Goal: Find specific fact: Find specific fact

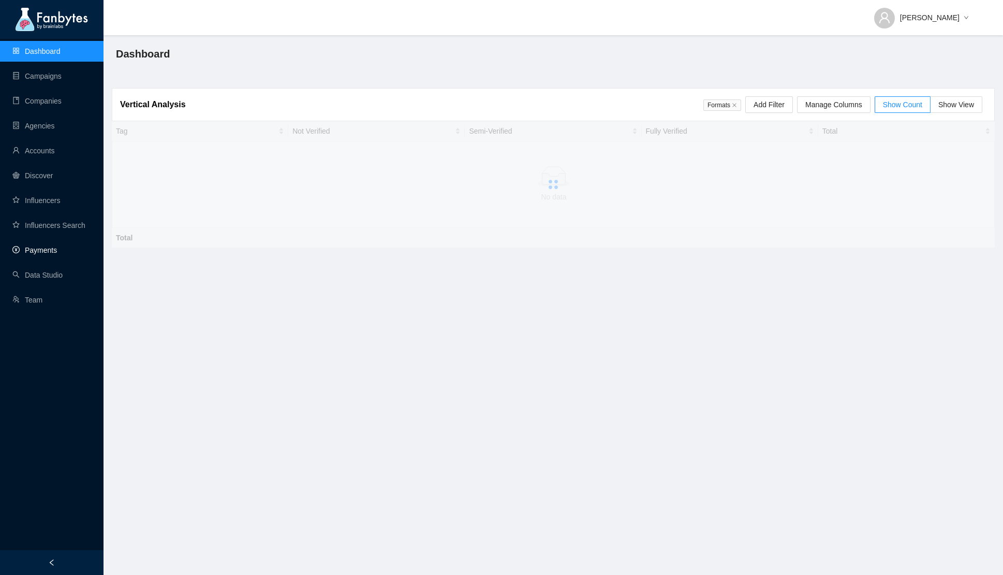
click at [38, 251] on link "Payments" at bounding box center [34, 250] width 45 height 8
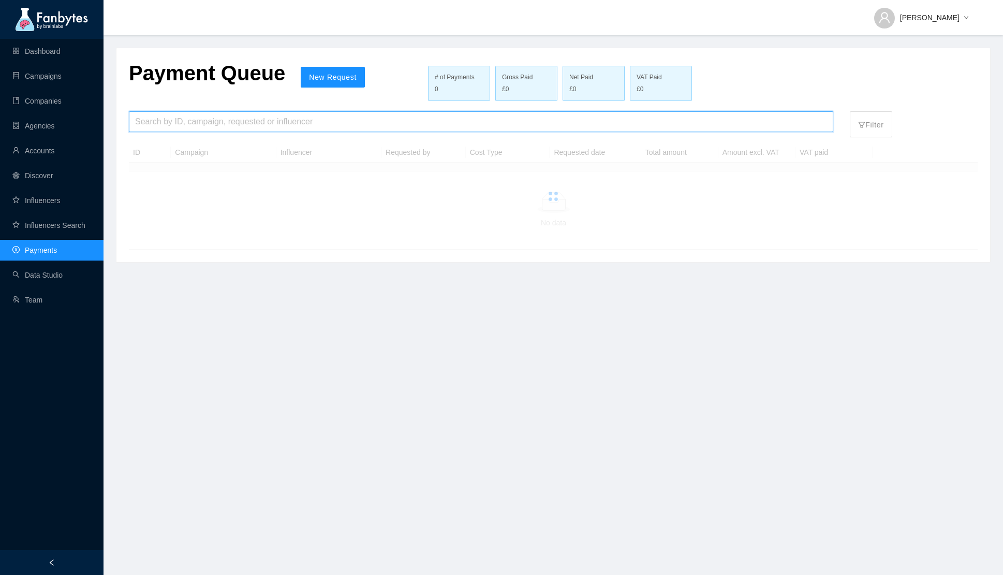
click at [158, 126] on input "search" at bounding box center [481, 122] width 692 height 20
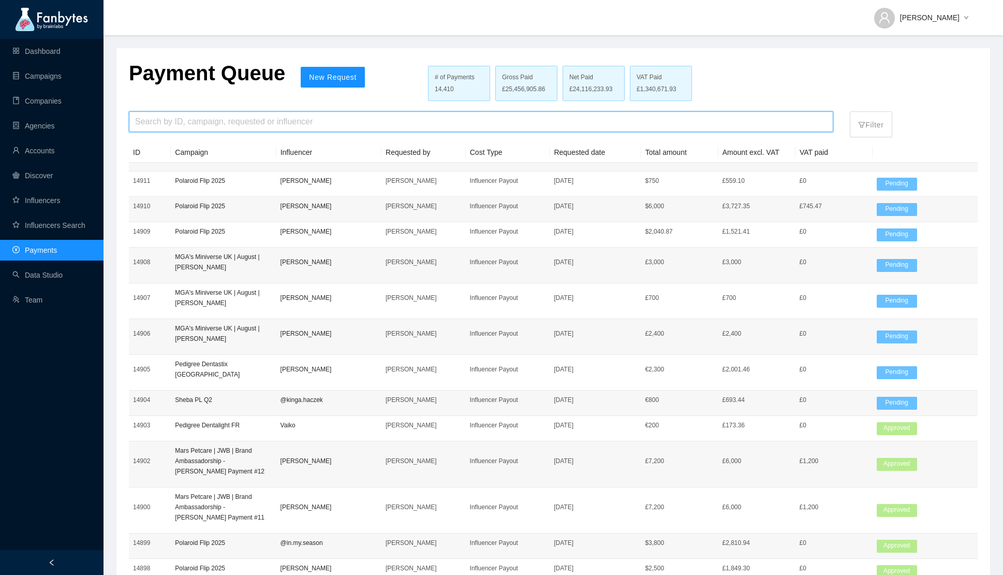
type input "*"
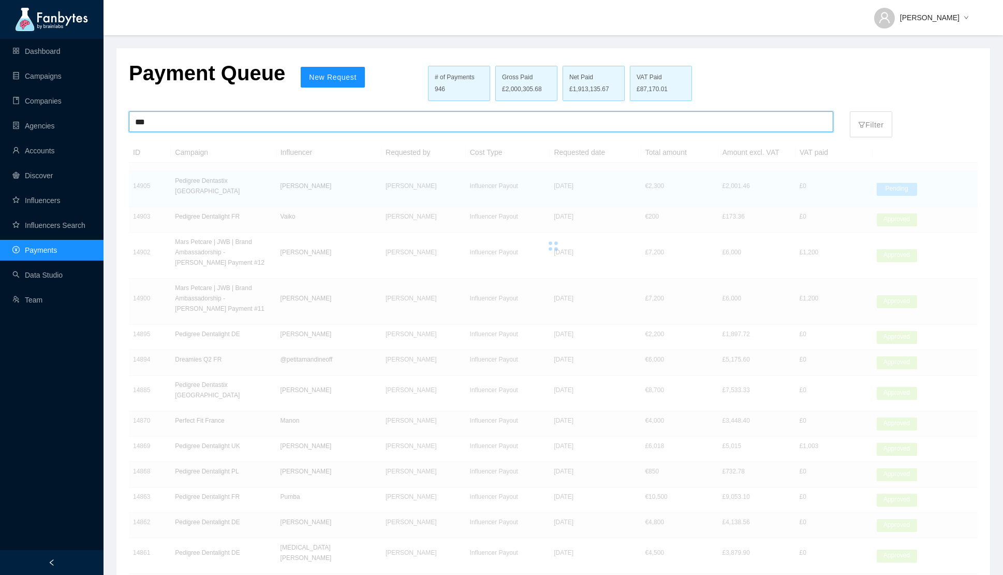
type input "***"
drag, startPoint x: 223, startPoint y: 171, endPoint x: 223, endPoint y: 180, distance: 9.3
click at [223, 180] on div at bounding box center [553, 245] width 849 height 207
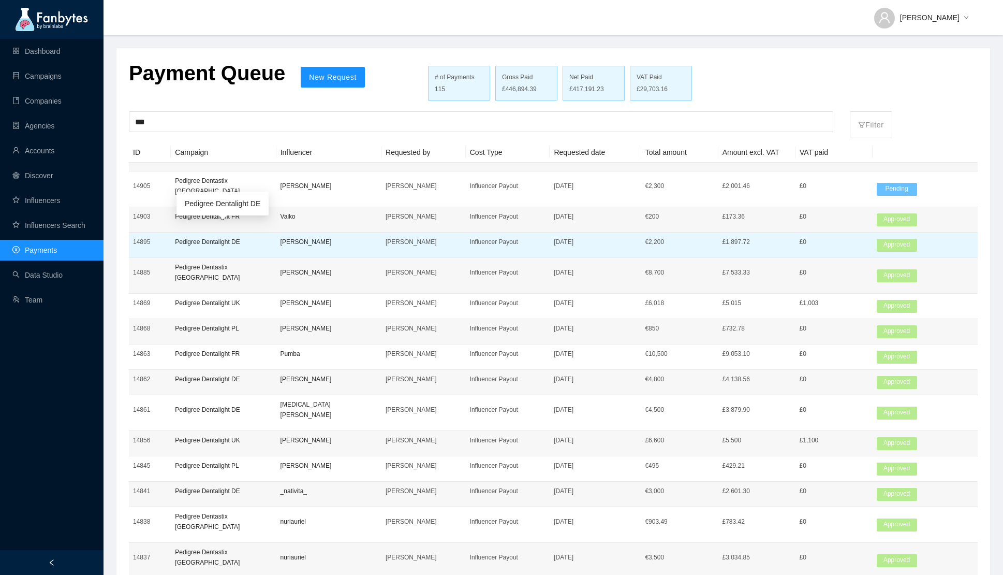
click at [233, 237] on p "Pedigree Dentalight DE" at bounding box center [223, 242] width 97 height 10
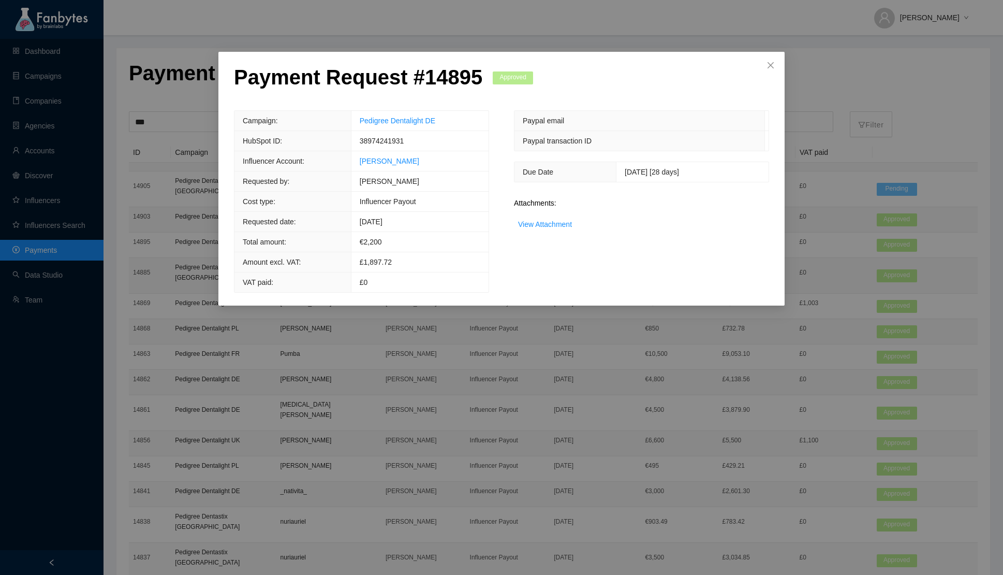
click at [397, 139] on span "38974241931" at bounding box center [382, 141] width 45 height 8
copy span "38974241931"
